Goal: Information Seeking & Learning: Learn about a topic

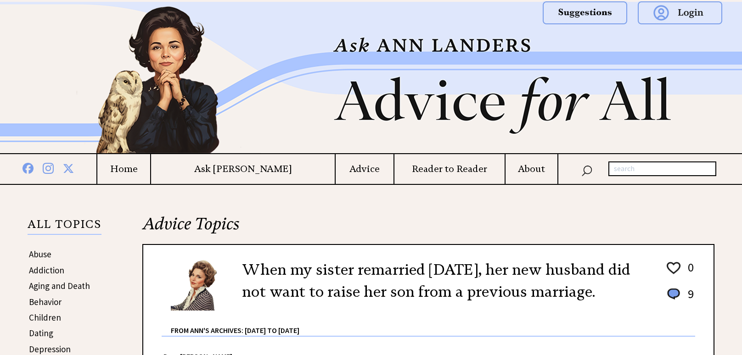
scroll to position [854, 0]
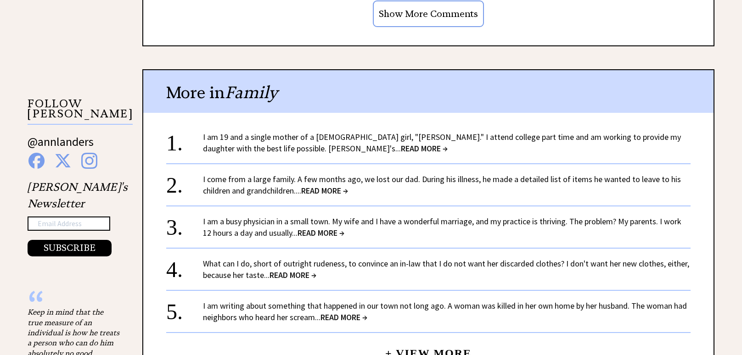
click at [334, 228] on span "READ MORE →" at bounding box center [321, 233] width 47 height 11
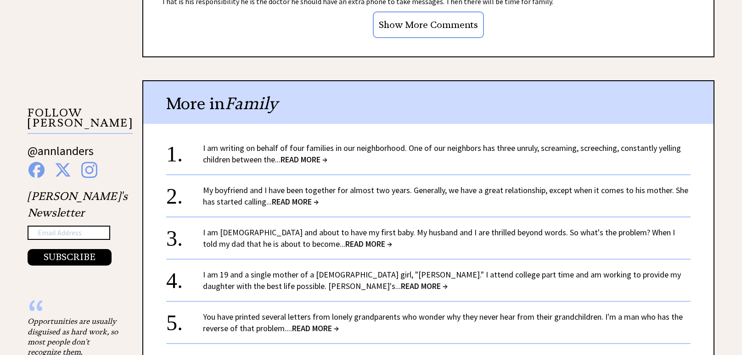
scroll to position [908, 0]
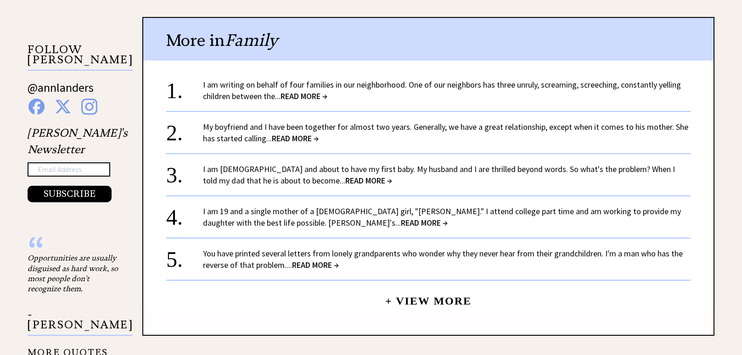
click at [295, 136] on span "READ MORE →" at bounding box center [295, 138] width 47 height 11
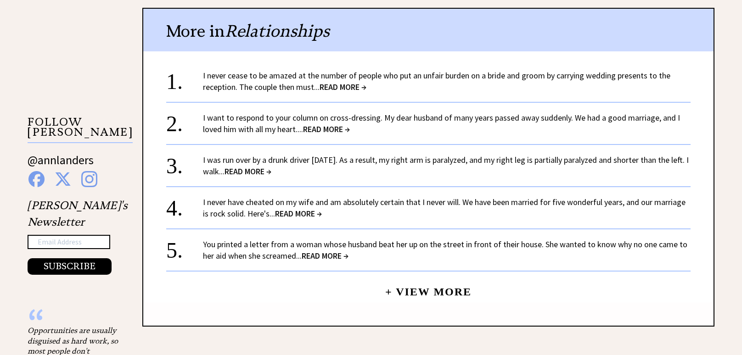
scroll to position [854, 0]
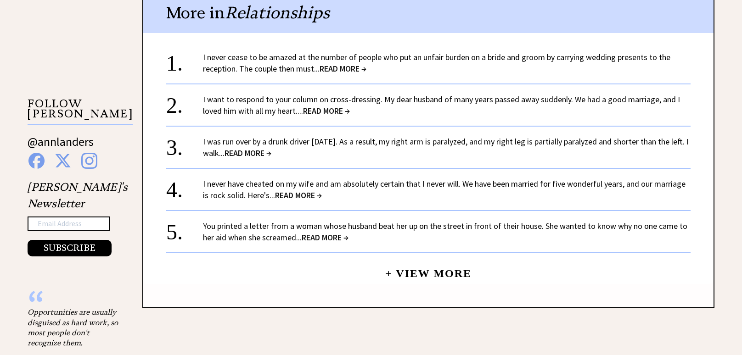
click at [292, 192] on span "READ MORE →" at bounding box center [298, 195] width 47 height 11
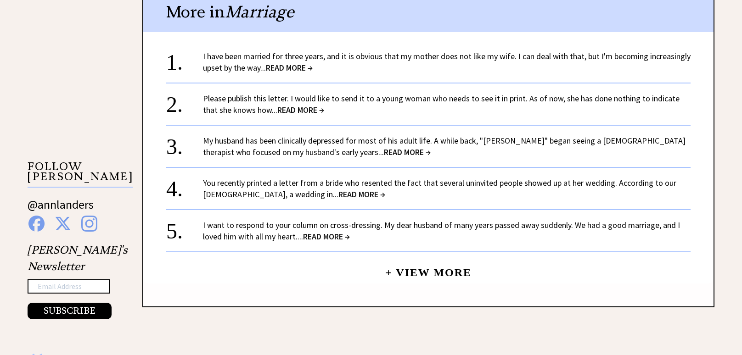
scroll to position [799, 0]
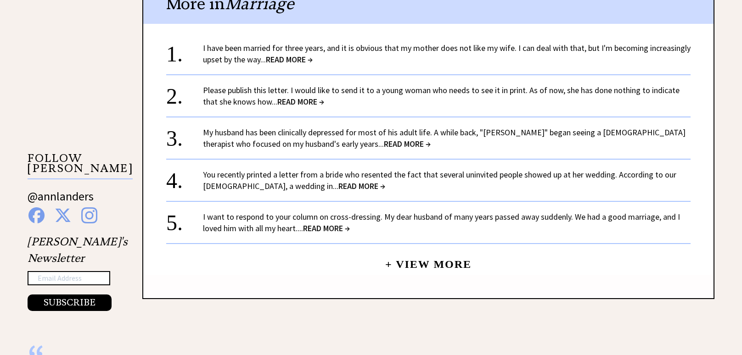
click at [407, 263] on link "+ View More" at bounding box center [428, 261] width 86 height 20
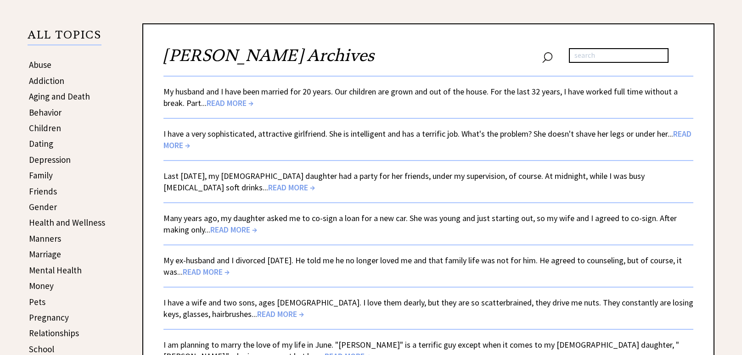
scroll to position [200, 0]
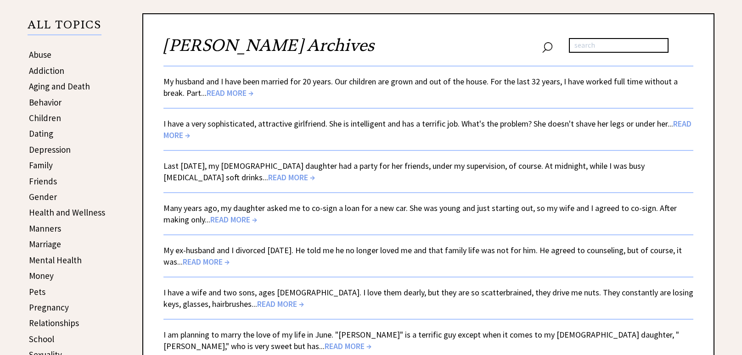
click at [49, 104] on link "Behavior" at bounding box center [45, 102] width 33 height 11
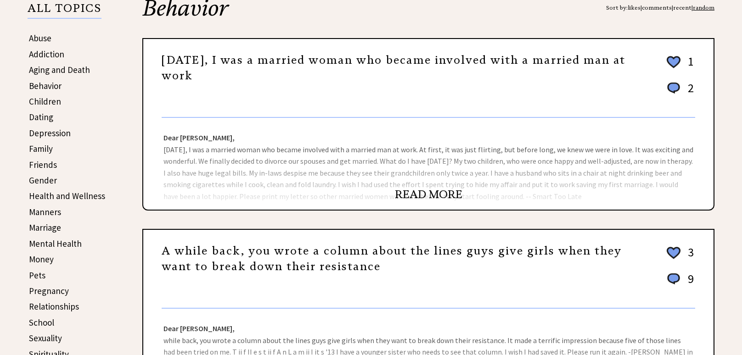
scroll to position [218, 0]
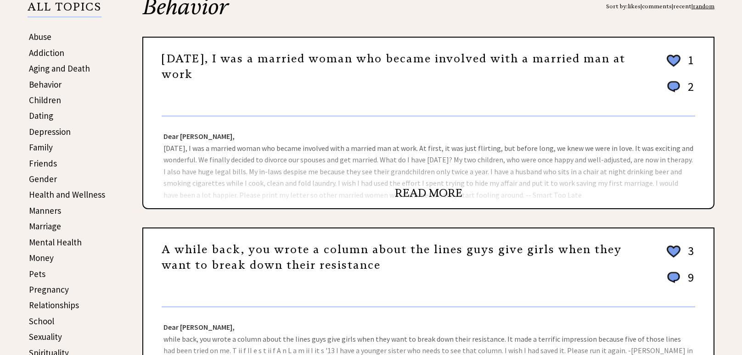
click at [407, 194] on link "READ MORE" at bounding box center [428, 193] width 67 height 14
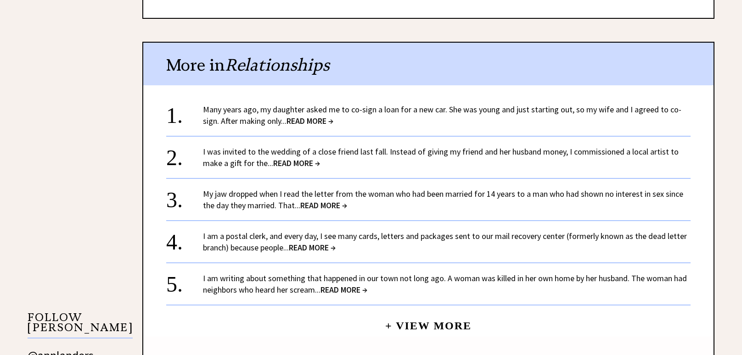
scroll to position [654, 0]
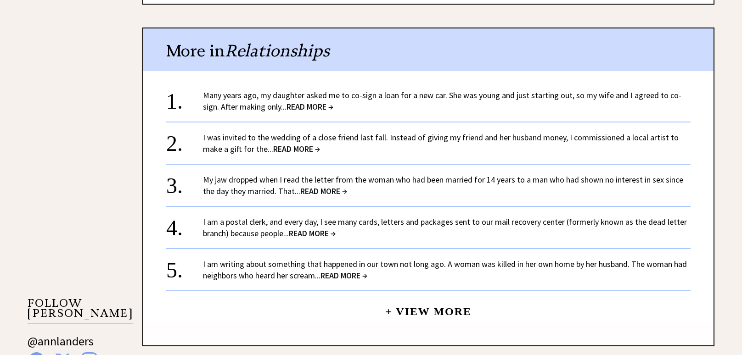
click at [277, 147] on span "READ MORE →" at bounding box center [296, 149] width 47 height 11
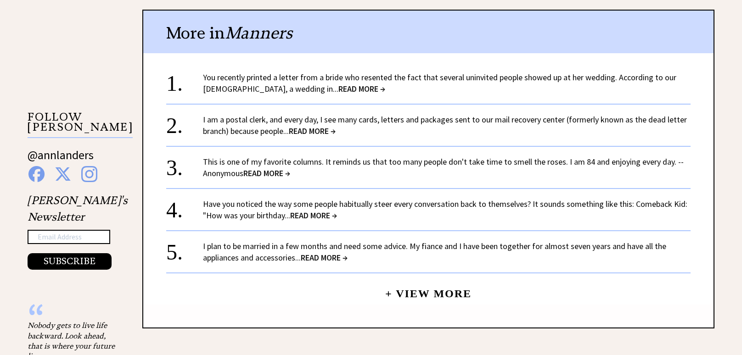
scroll to position [708, 0]
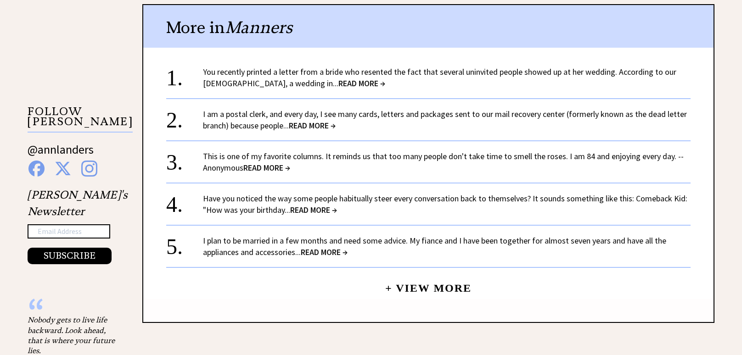
click at [301, 208] on span "READ MORE →" at bounding box center [313, 210] width 47 height 11
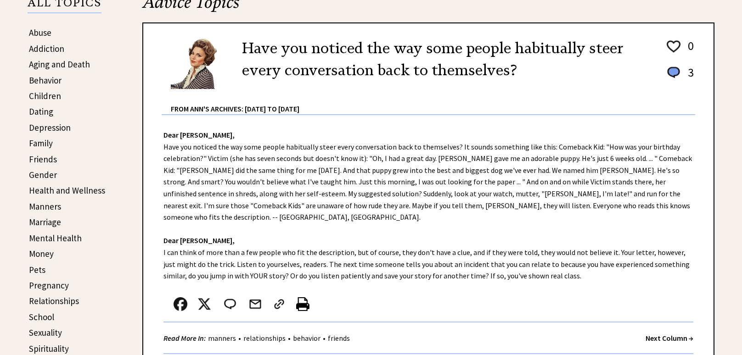
scroll to position [254, 0]
